Goal: Task Accomplishment & Management: Use online tool/utility

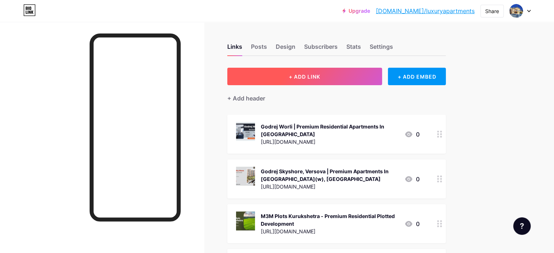
click at [320, 77] on span "+ ADD LINK" at bounding box center [304, 77] width 31 height 6
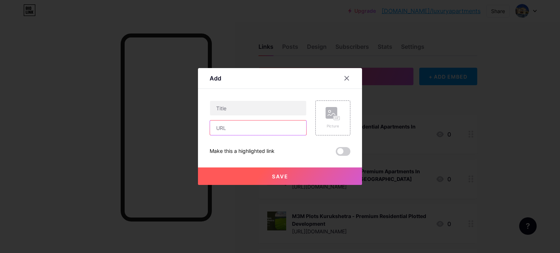
click at [247, 132] on input "text" at bounding box center [258, 128] width 96 height 15
paste input "[URL][DOMAIN_NAME]"
type input "[URL][DOMAIN_NAME]"
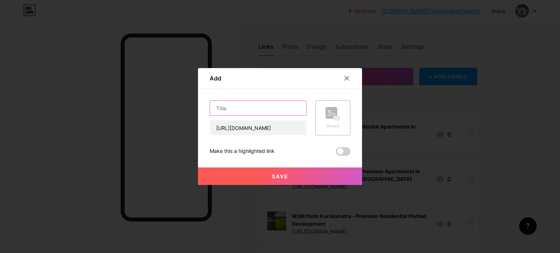
scroll to position [0, 0]
click at [259, 109] on input "text" at bounding box center [258, 108] width 96 height 15
click at [263, 106] on input "text" at bounding box center [258, 108] width 96 height 15
paste input "Trident Sector 104 | Premium Residences In [GEOGRAPHIC_DATA]"
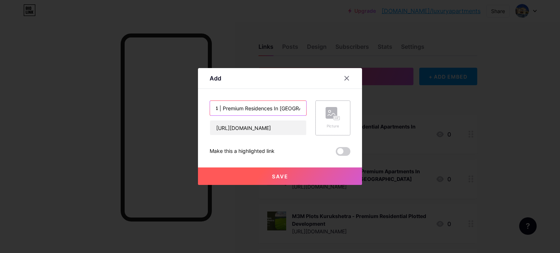
type input "Trident Sector 104 | Premium Residences In [GEOGRAPHIC_DATA]"
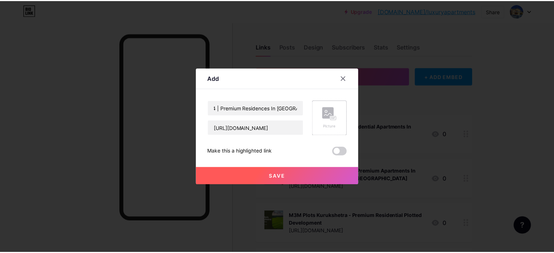
scroll to position [0, 0]
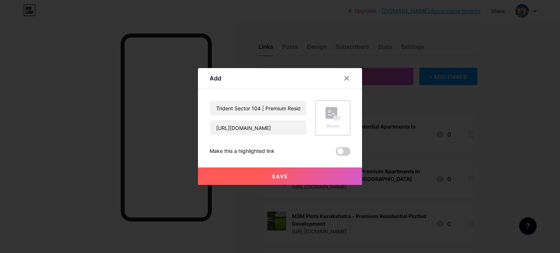
click at [333, 123] on div "Picture" at bounding box center [332, 125] width 15 height 5
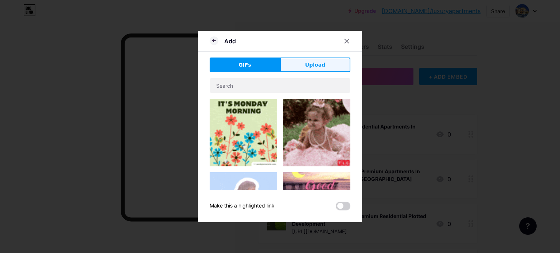
click at [300, 69] on button "Upload" at bounding box center [315, 65] width 70 height 15
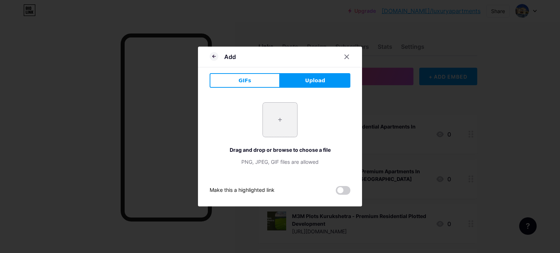
click at [281, 116] on input "file" at bounding box center [280, 120] width 34 height 34
type input "C:\fakepath\1.jpg"
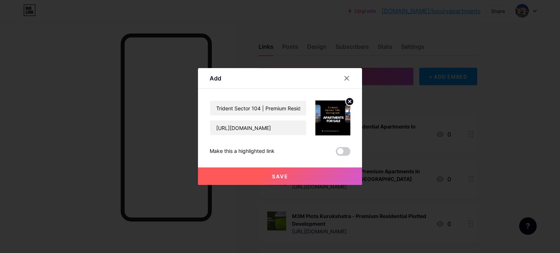
click at [292, 174] on button "Save" at bounding box center [280, 176] width 164 height 17
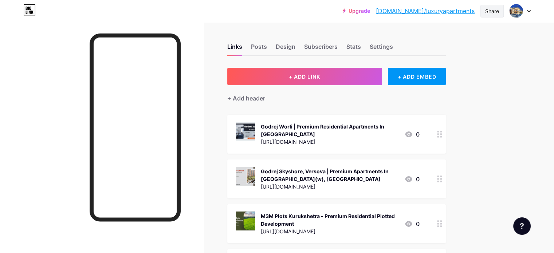
click at [489, 10] on div "Share" at bounding box center [492, 11] width 14 height 8
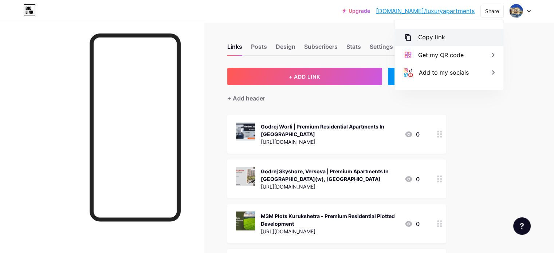
click at [438, 38] on div "Copy link" at bounding box center [431, 37] width 27 height 9
